Goal: Task Accomplishment & Management: Manage account settings

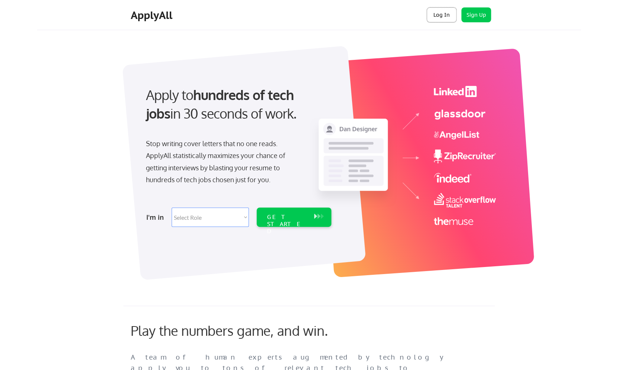
click at [434, 17] on button "Log In" at bounding box center [442, 14] width 30 height 15
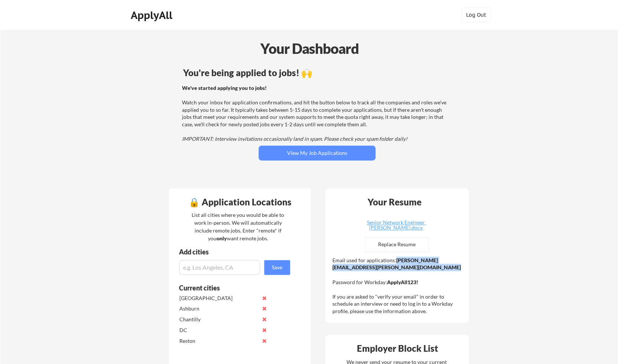
drag, startPoint x: 333, startPoint y: 268, endPoint x: 418, endPoint y: 269, distance: 84.4
click at [419, 269] on div "Email used for applications: [PERSON_NAME][EMAIL_ADDRESS][PERSON_NAME][DOMAIN_N…" at bounding box center [398, 286] width 131 height 58
copy strong "[PERSON_NAME][EMAIL_ADDRESS][PERSON_NAME][DOMAIN_NAME]"
click at [353, 282] on div "Email used for applications: [PERSON_NAME][EMAIL_ADDRESS][PERSON_NAME][DOMAIN_N…" at bounding box center [398, 286] width 131 height 58
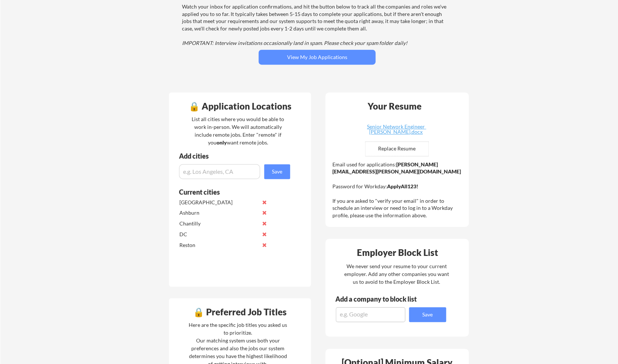
scroll to position [125, 0]
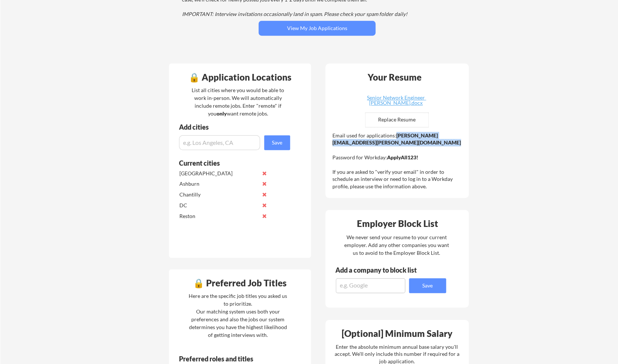
drag, startPoint x: 333, startPoint y: 142, endPoint x: 424, endPoint y: 147, distance: 90.8
click at [424, 147] on div "Email used for applications: [PERSON_NAME][EMAIL_ADDRESS][PERSON_NAME][DOMAIN_N…" at bounding box center [398, 161] width 131 height 58
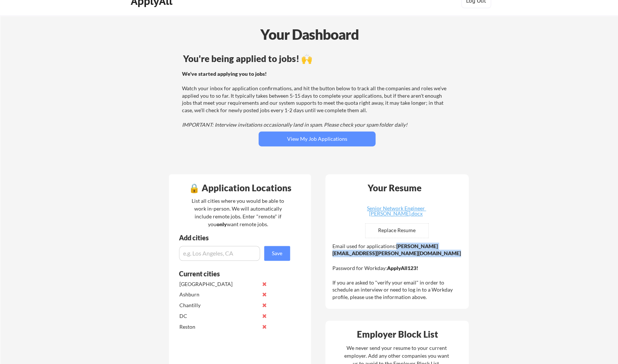
scroll to position [0, 0]
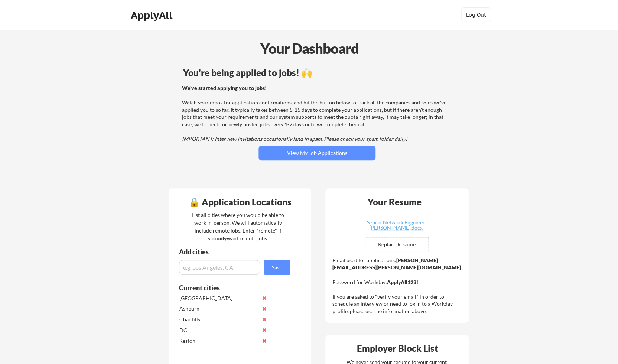
click at [138, 15] on div "ApplyAll" at bounding box center [153, 15] width 44 height 13
